Goal: Task Accomplishment & Management: Manage account settings

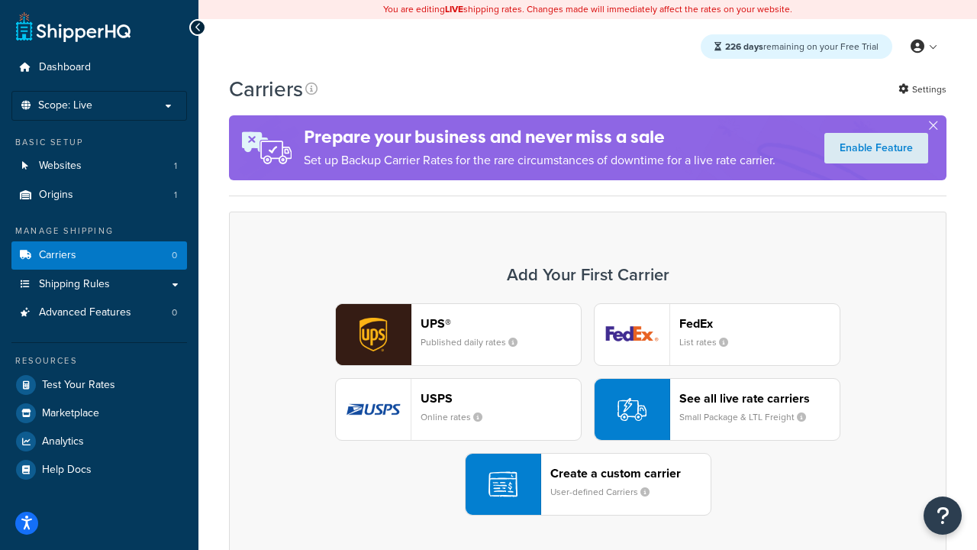
click at [588, 410] on div "UPS® Published daily rates FedEx List rates USPS Online rates See all live rate…" at bounding box center [587, 409] width 685 height 212
click at [759, 324] on header "FedEx" at bounding box center [759, 323] width 160 height 15
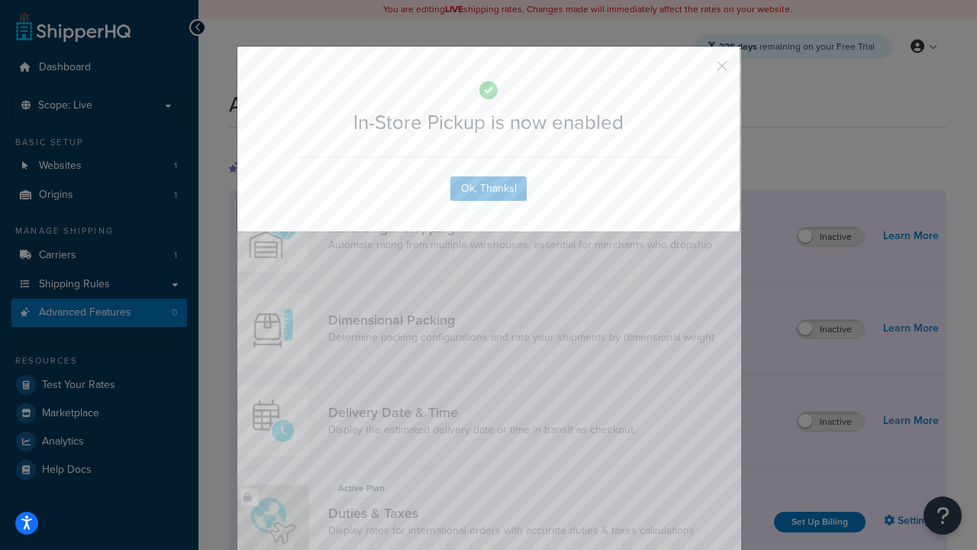
scroll to position [496, 0]
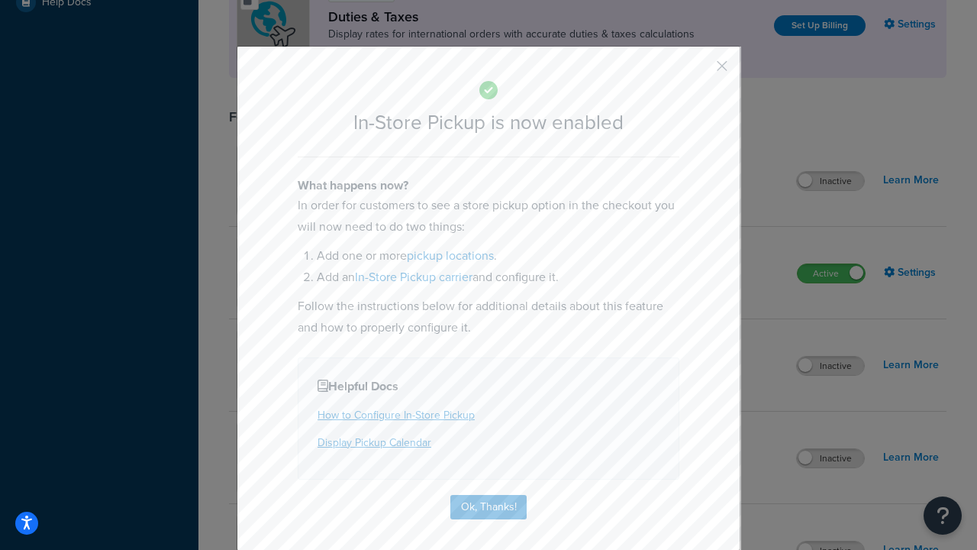
click at [699, 71] on button "button" at bounding box center [700, 71] width 4 height 4
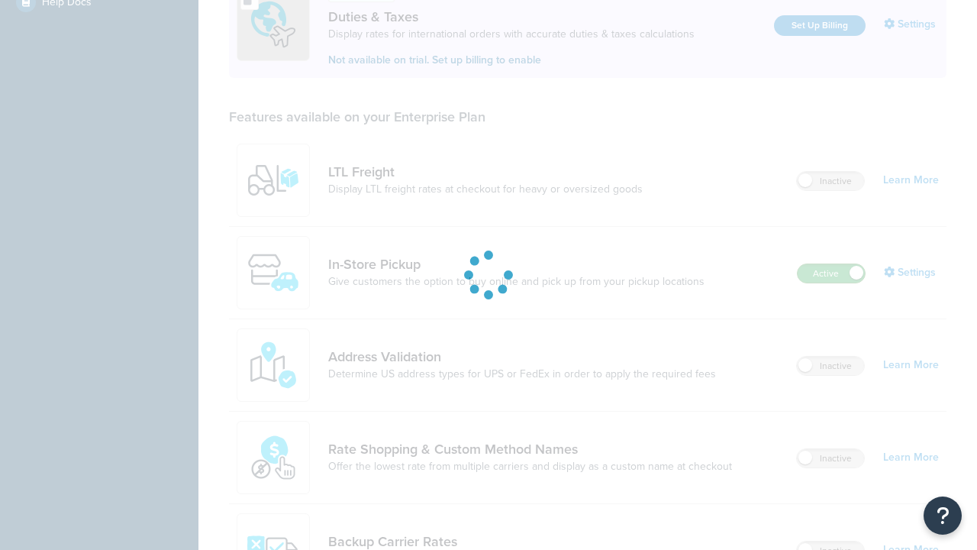
click at [831, 264] on label "Active" at bounding box center [831, 273] width 67 height 18
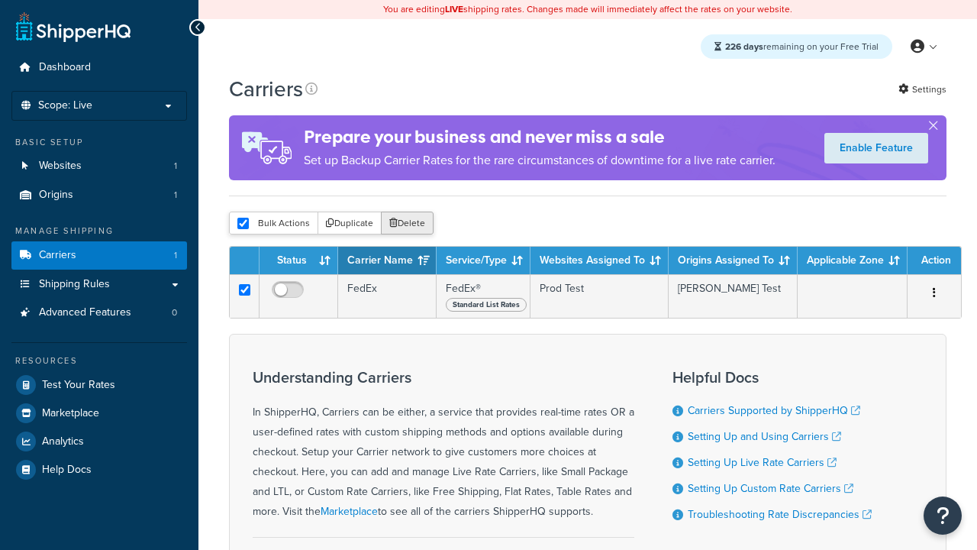
click at [406, 224] on button "Delete" at bounding box center [407, 222] width 53 height 23
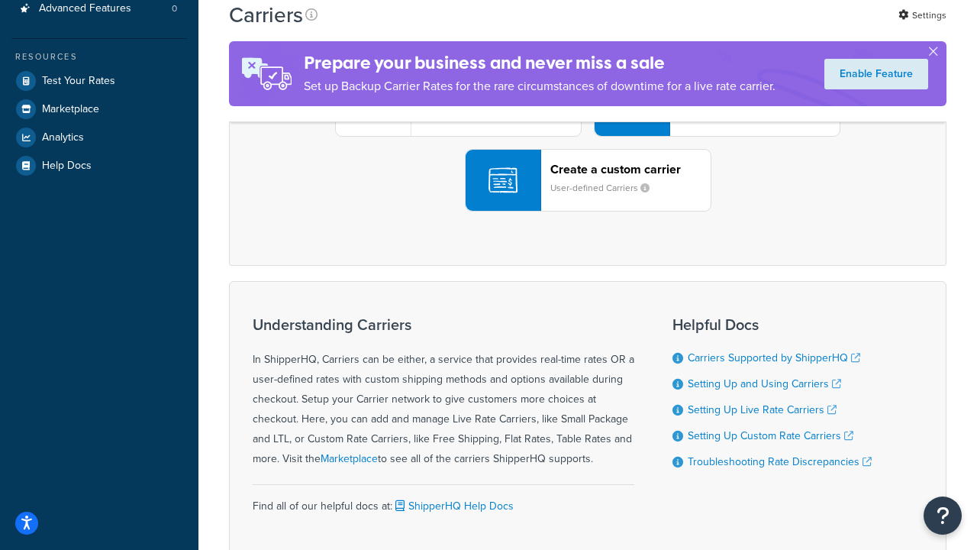
click at [588, 211] on div "UPS® Published daily rates FedEx List rates USPS Online rates See all live rate…" at bounding box center [587, 105] width 685 height 212
click at [759, 27] on header "FedEx" at bounding box center [759, 19] width 160 height 15
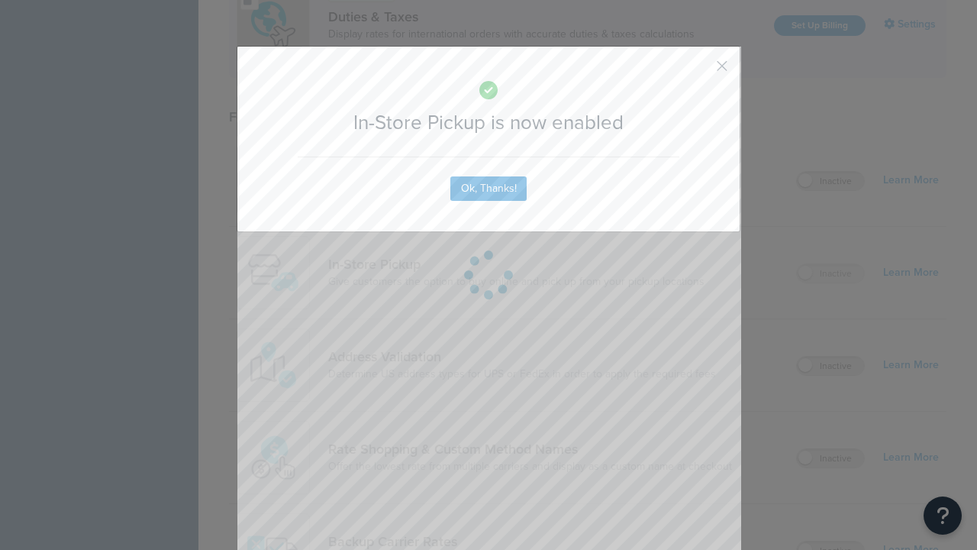
click at [699, 71] on button "button" at bounding box center [700, 71] width 4 height 4
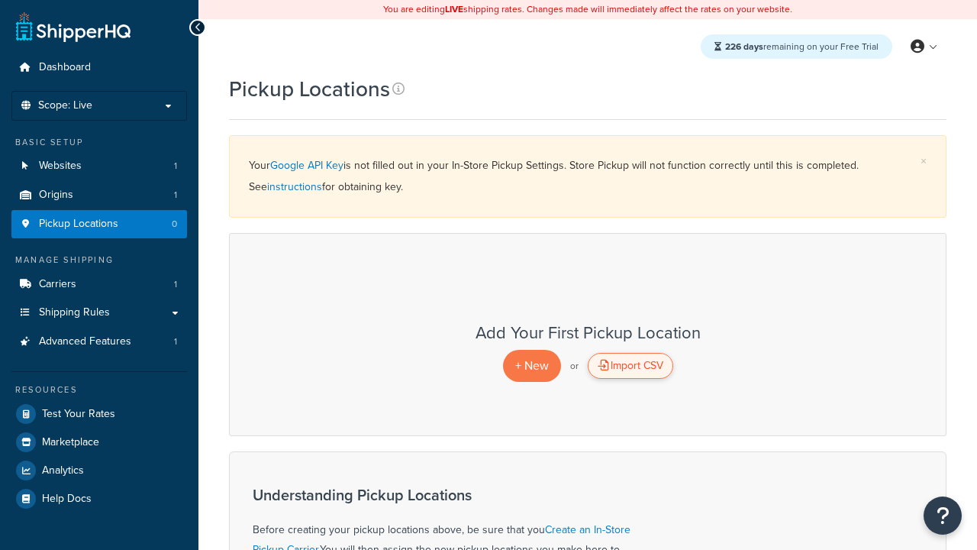
click at [630, 366] on div "Import CSV" at bounding box center [630, 366] width 85 height 26
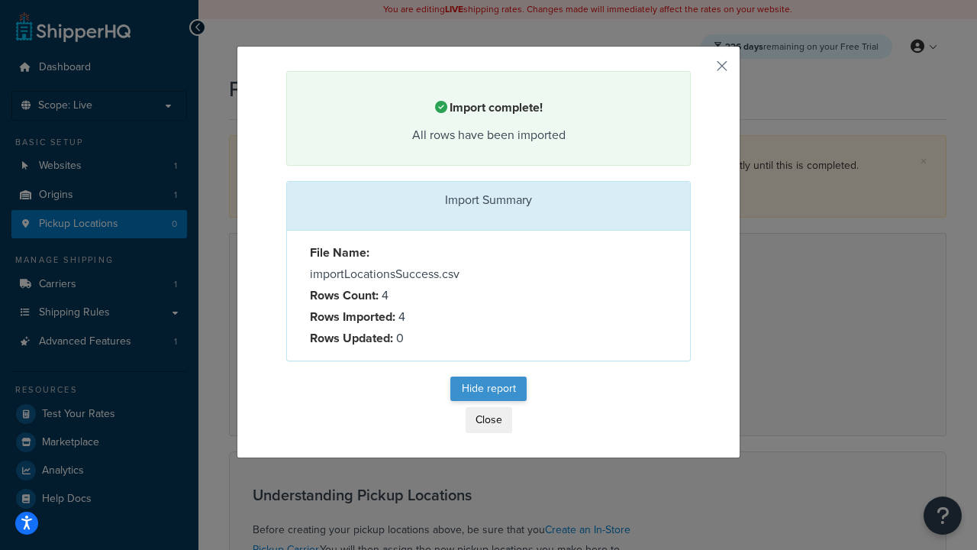
click at [489, 389] on button "Hide report" at bounding box center [488, 388] width 76 height 24
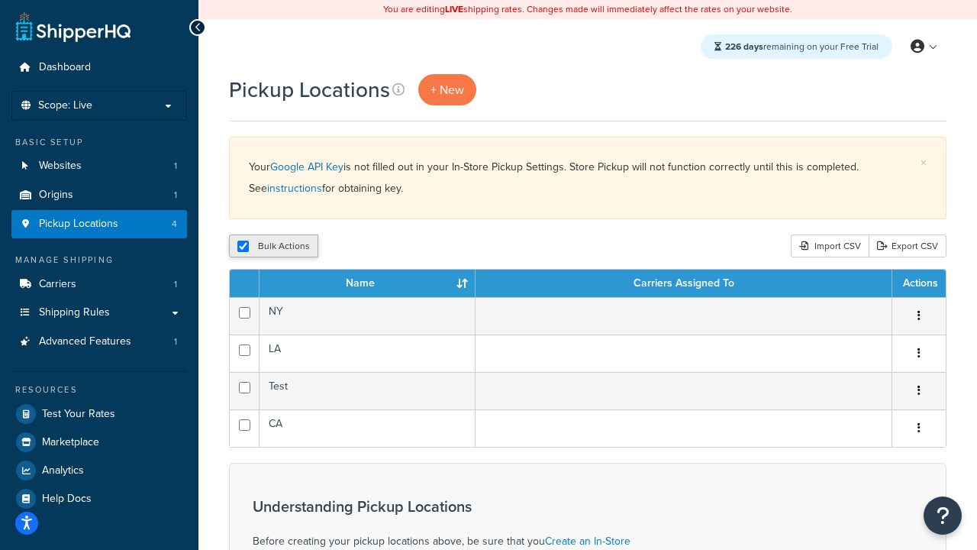
click at [243, 247] on input "checkbox" at bounding box center [242, 245] width 11 height 11
checkbox input "false"
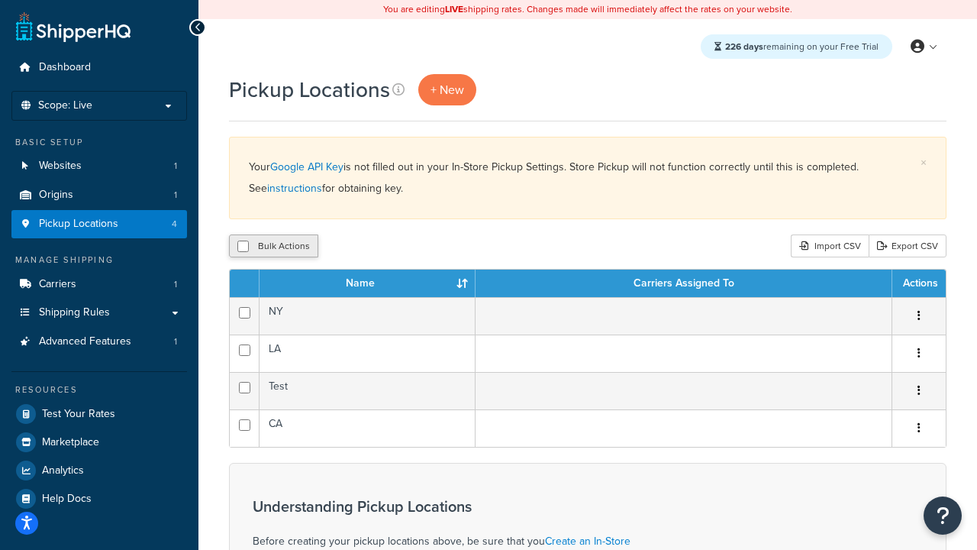
checkbox input "false"
click at [243, 247] on input "checkbox" at bounding box center [242, 245] width 11 height 11
checkbox input "true"
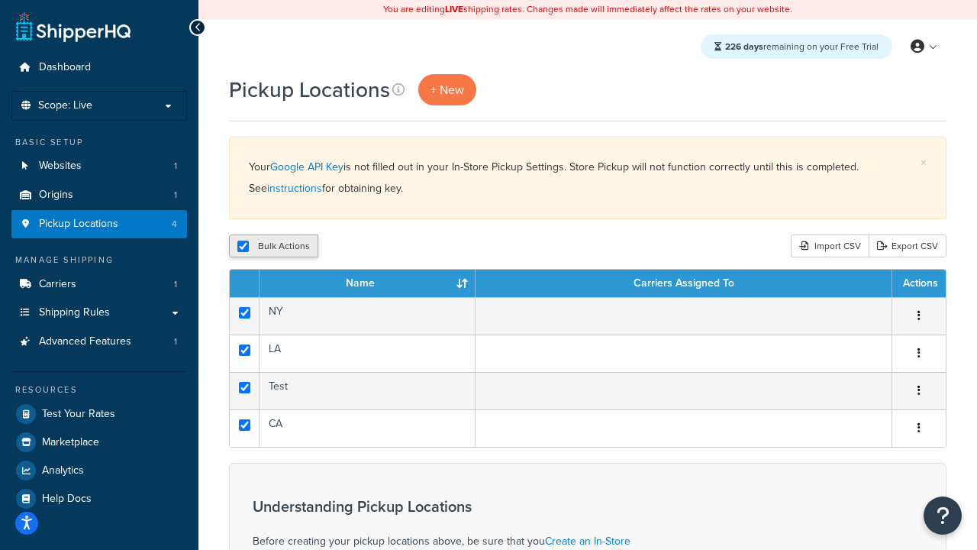
checkbox input "true"
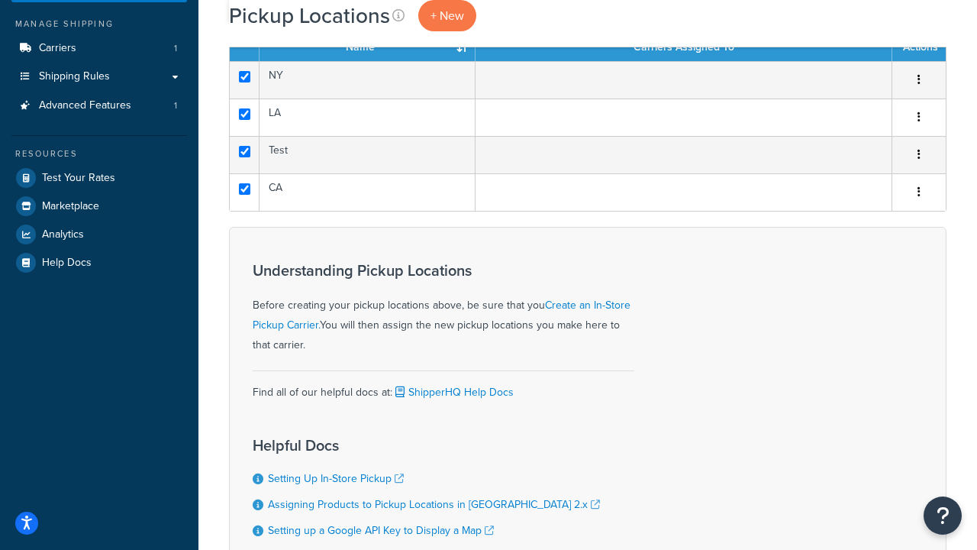
click at [406, 21] on button "Delete" at bounding box center [407, 9] width 53 height 23
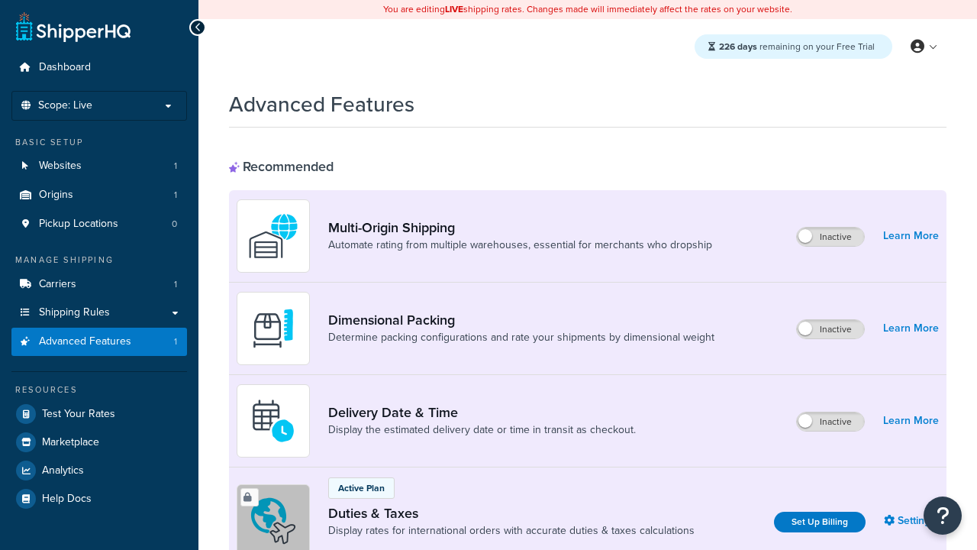
scroll to position [496, 0]
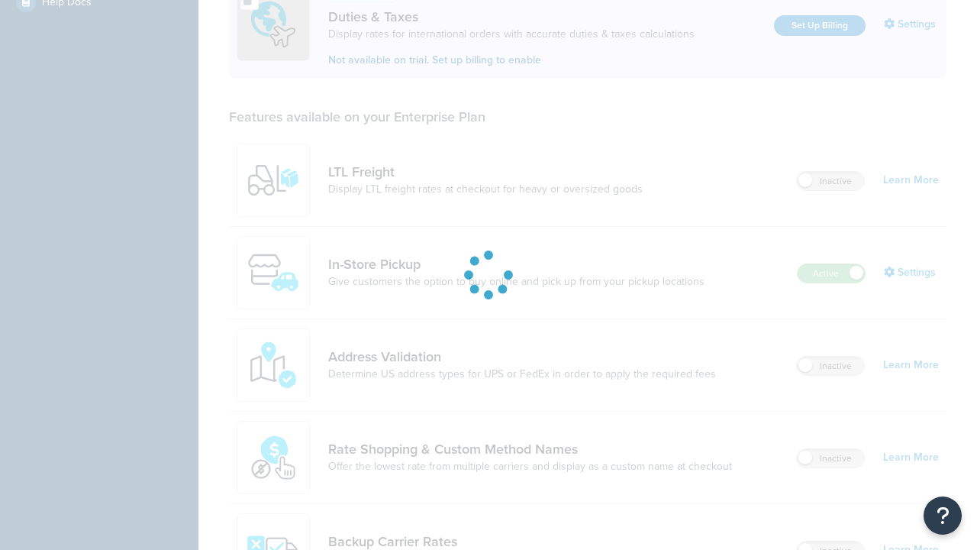
scroll to position [0, 0]
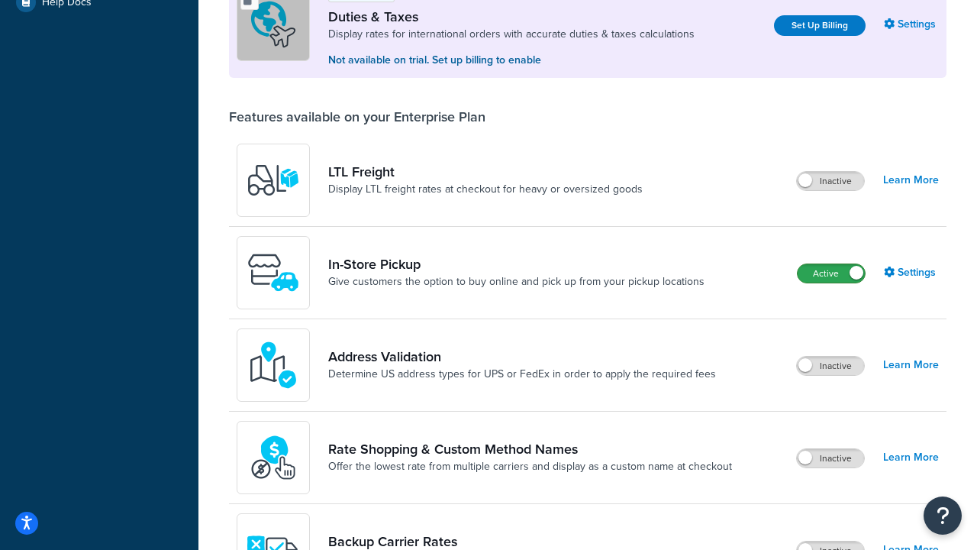
click at [831, 275] on label "Active" at bounding box center [831, 273] width 67 height 18
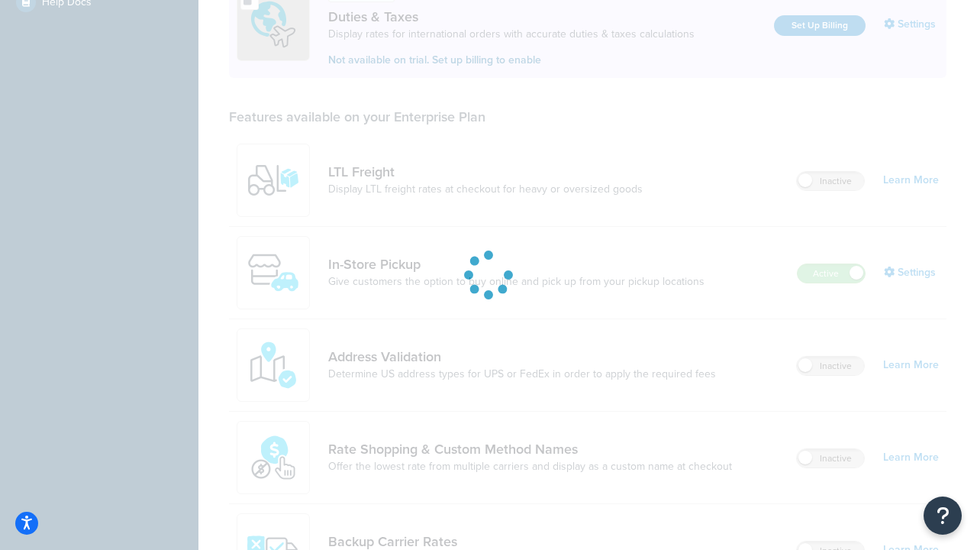
scroll to position [467, 0]
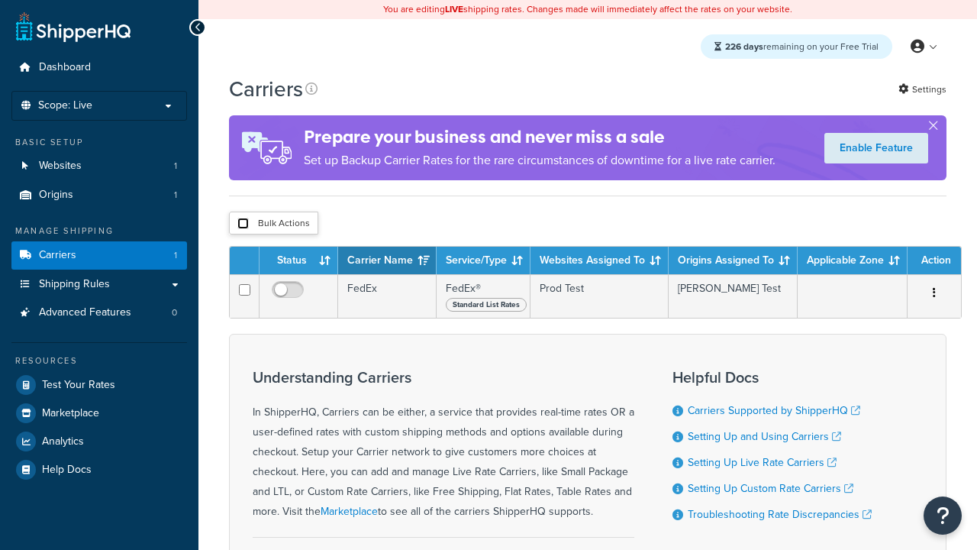
click at [243, 224] on input "checkbox" at bounding box center [242, 223] width 11 height 11
checkbox input "true"
click at [0, 0] on button "Delete" at bounding box center [0, 0] width 0 height 0
